Goal: Understand process/instructions

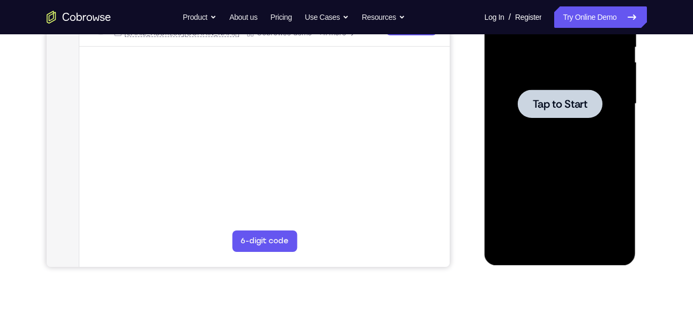
scroll to position [245, 0]
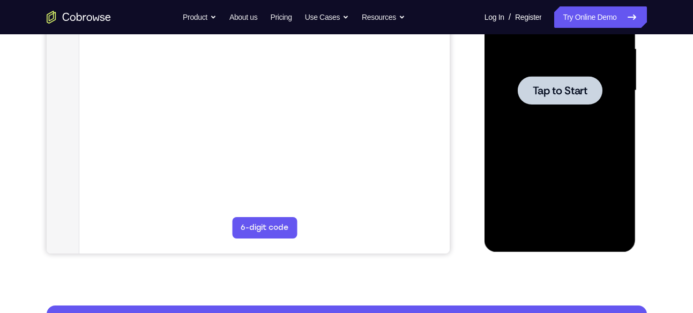
click at [567, 87] on span "Tap to Start" at bounding box center [559, 90] width 55 height 11
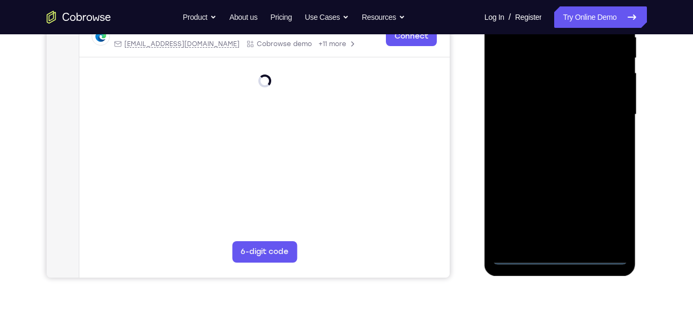
scroll to position [222, 0]
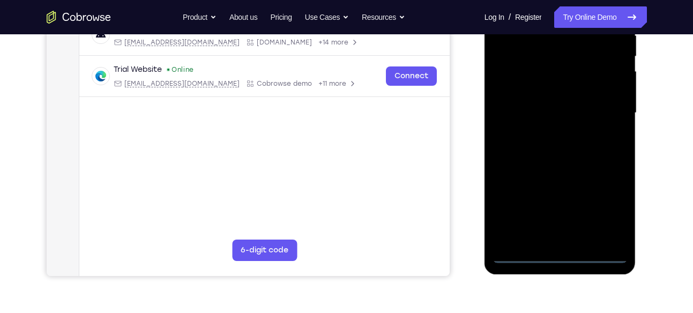
click at [559, 253] on div at bounding box center [559, 113] width 135 height 300
click at [609, 209] on div at bounding box center [559, 113] width 135 height 300
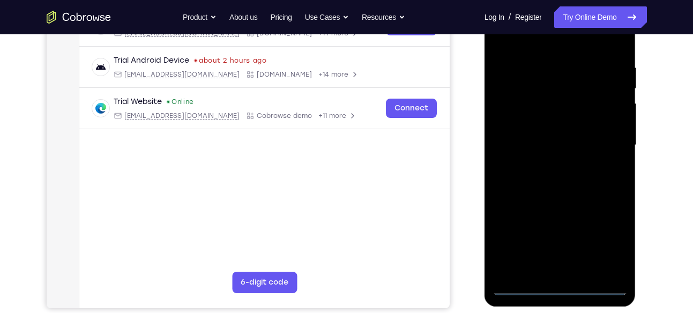
scroll to position [191, 0]
click at [534, 44] on div at bounding box center [559, 145] width 135 height 300
click at [601, 136] on div at bounding box center [559, 145] width 135 height 300
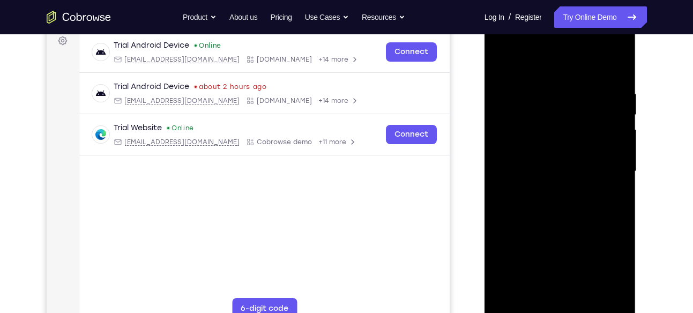
scroll to position [165, 0]
click at [545, 189] on div at bounding box center [559, 170] width 135 height 300
click at [545, 155] on div at bounding box center [559, 170] width 135 height 300
click at [549, 149] on div at bounding box center [559, 170] width 135 height 300
click at [551, 168] on div at bounding box center [559, 170] width 135 height 300
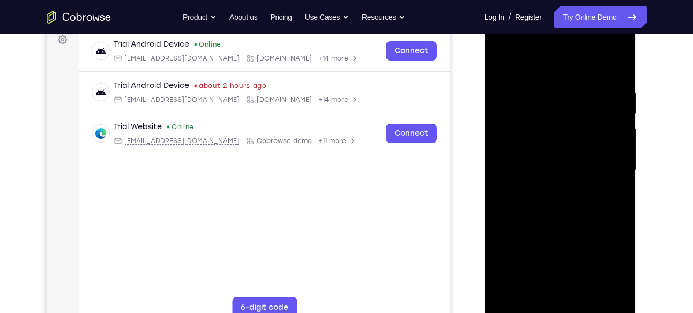
click at [556, 204] on div at bounding box center [559, 170] width 135 height 300
click at [558, 201] on div at bounding box center [559, 170] width 135 height 300
click at [587, 220] on div at bounding box center [559, 170] width 135 height 300
click at [584, 296] on div at bounding box center [559, 170] width 135 height 300
click at [584, 225] on div at bounding box center [559, 170] width 135 height 300
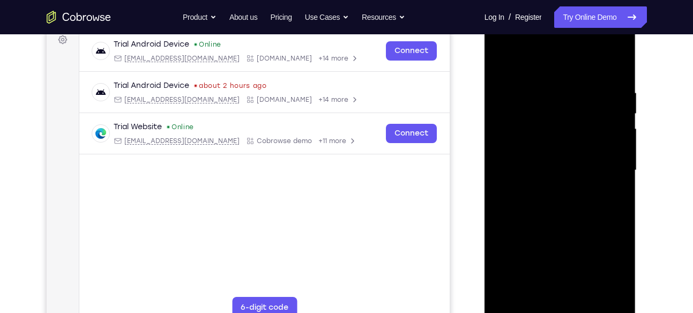
click at [502, 63] on div at bounding box center [559, 170] width 135 height 300
drag, startPoint x: 603, startPoint y: 91, endPoint x: 508, endPoint y: 92, distance: 95.3
click at [508, 92] on div at bounding box center [559, 170] width 135 height 300
drag, startPoint x: 600, startPoint y: 84, endPoint x: 516, endPoint y: 88, distance: 83.7
click at [516, 88] on div at bounding box center [559, 170] width 135 height 300
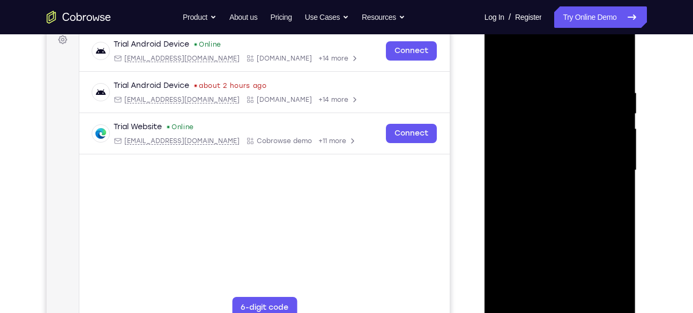
click at [534, 295] on div at bounding box center [559, 170] width 135 height 300
click at [550, 62] on div at bounding box center [559, 170] width 135 height 300
click at [539, 110] on div at bounding box center [559, 170] width 135 height 300
drag, startPoint x: 575, startPoint y: 141, endPoint x: 575, endPoint y: 91, distance: 49.8
click at [575, 91] on div at bounding box center [559, 170] width 135 height 300
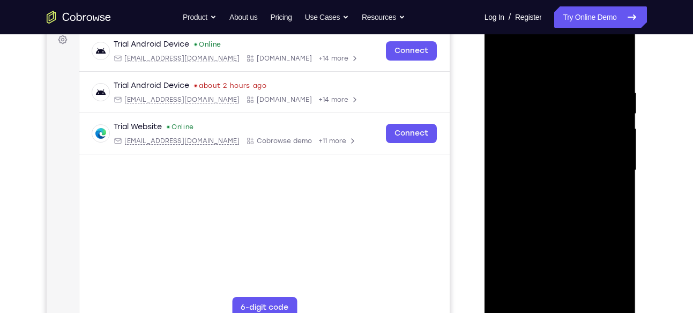
click at [508, 297] on div at bounding box center [559, 170] width 135 height 300
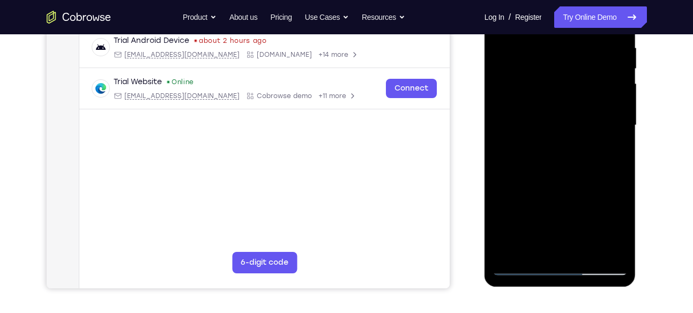
scroll to position [224, 0]
